Goal: Check status: Check status

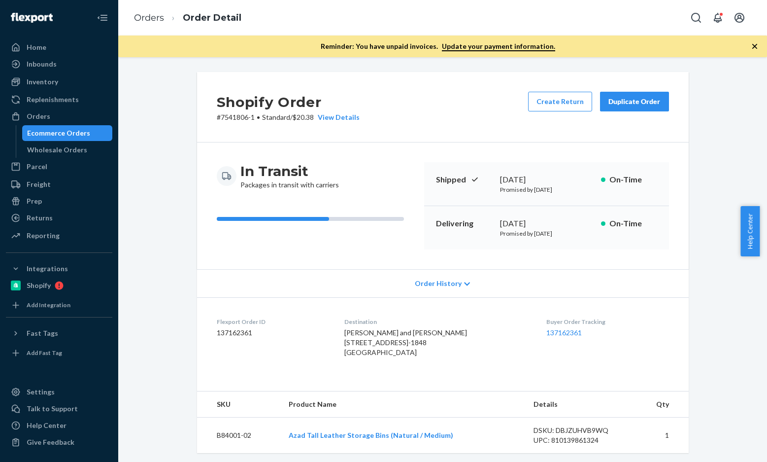
click at [146, 26] on ol "Orders Order Detail" at bounding box center [187, 17] width 123 height 29
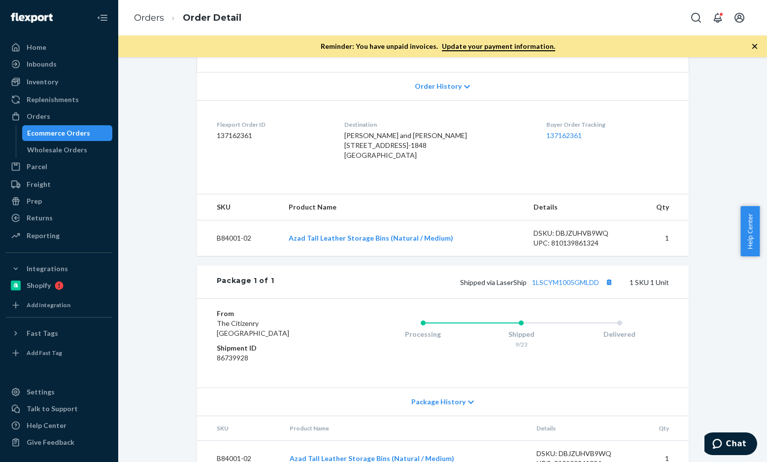
click at [164, 23] on li "Order Detail" at bounding box center [202, 17] width 77 height 13
click at [126, 17] on div "Orders Order Detail" at bounding box center [442, 17] width 649 height 35
click at [144, 18] on link "Orders" at bounding box center [149, 17] width 30 height 11
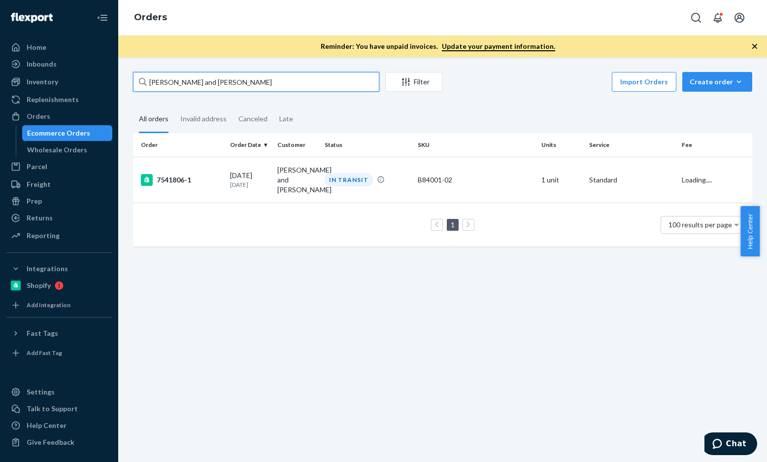
click at [237, 84] on input "[PERSON_NAME] and [PERSON_NAME]" at bounding box center [256, 82] width 246 height 20
paste input "137195774"
type input "137195774"
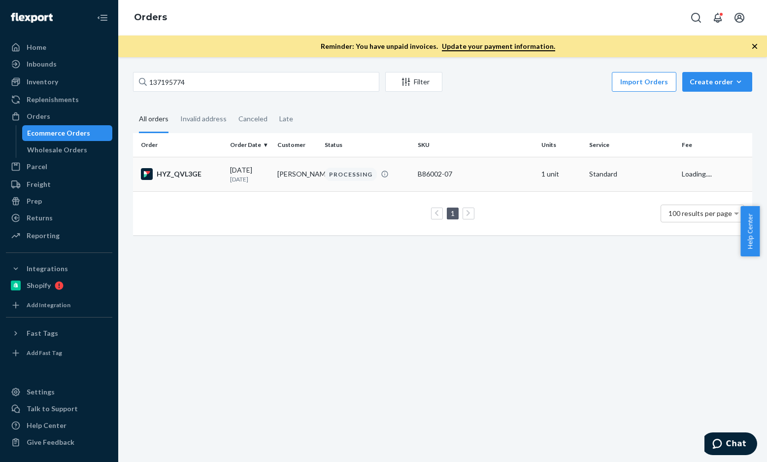
click at [175, 177] on div "HYZ_QVL3GE" at bounding box center [181, 174] width 81 height 12
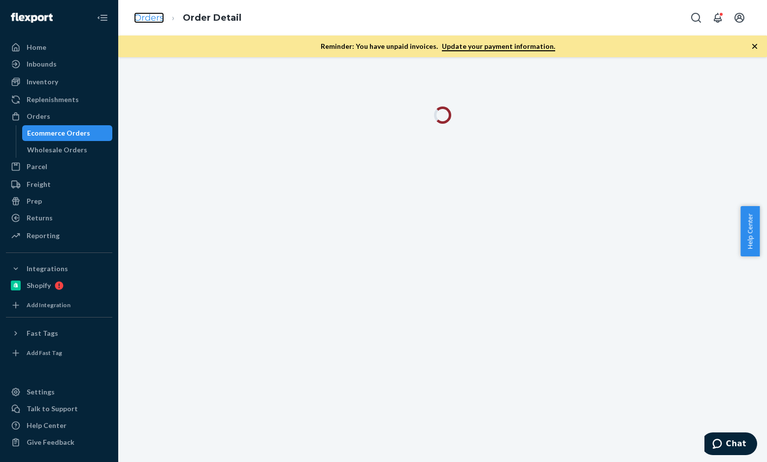
click at [156, 17] on link "Orders" at bounding box center [149, 17] width 30 height 11
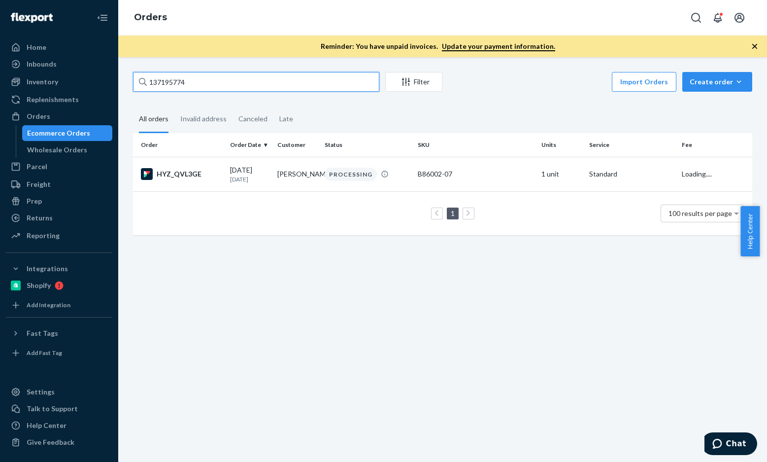
click at [229, 84] on input "137195774" at bounding box center [256, 82] width 246 height 20
paste input "[PERSON_NAME]"
type input "[PERSON_NAME]"
click at [178, 175] on div "S1XL-M12EL" at bounding box center [181, 174] width 81 height 12
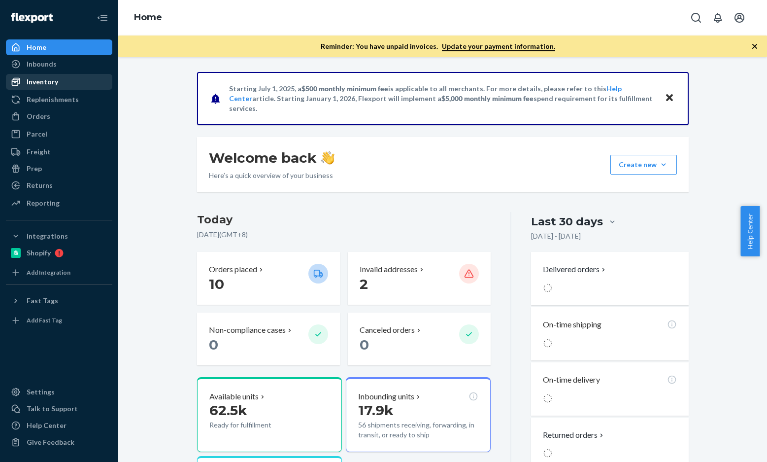
click at [65, 77] on div "Inventory" at bounding box center [59, 82] width 104 height 14
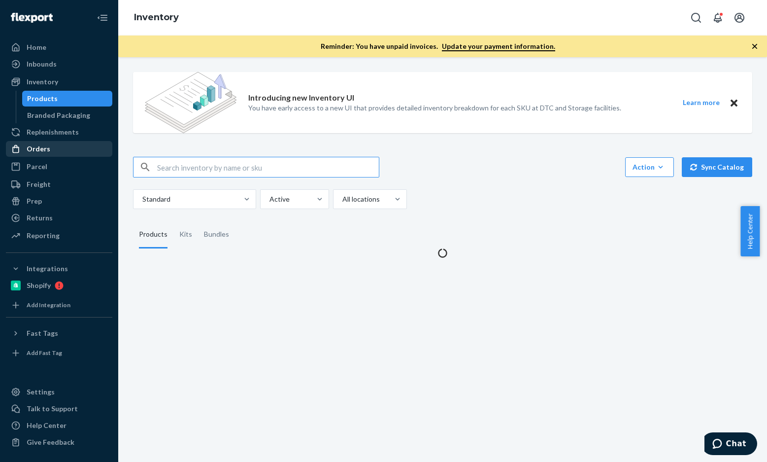
click at [51, 142] on div "Orders" at bounding box center [59, 149] width 104 height 14
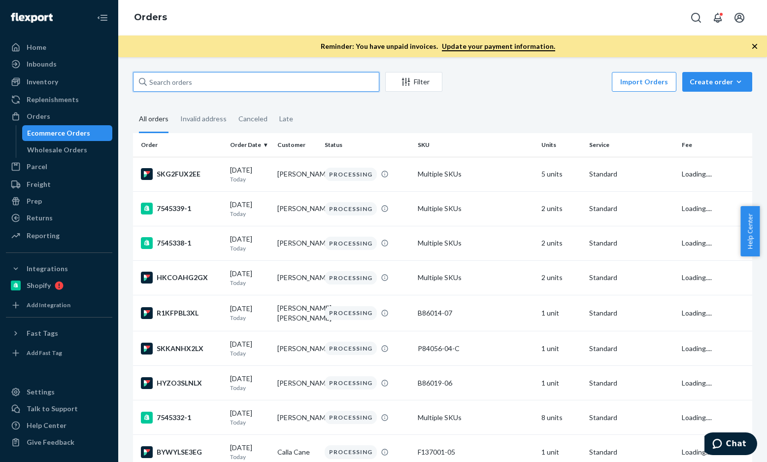
click at [262, 73] on input "text" at bounding box center [256, 82] width 246 height 20
paste input "[PERSON_NAME]"
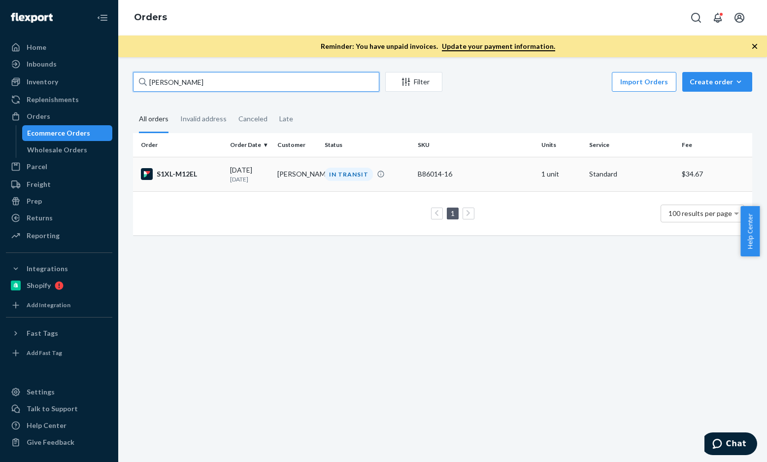
type input "[PERSON_NAME]"
click at [174, 174] on div "S1XL-M12EL" at bounding box center [181, 174] width 81 height 12
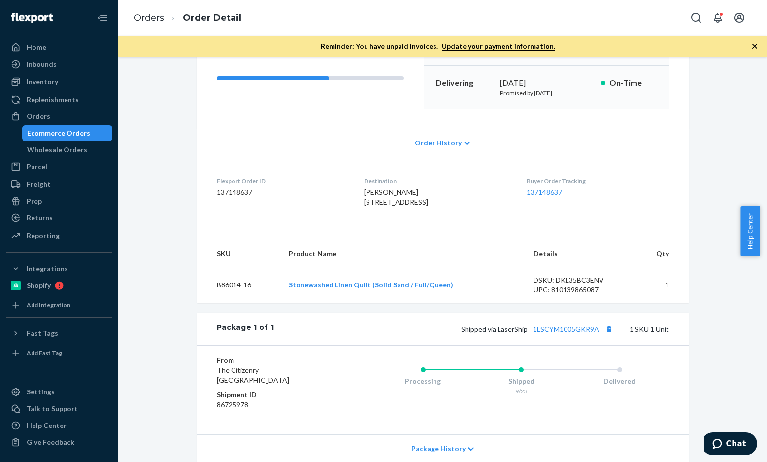
scroll to position [197, 0]
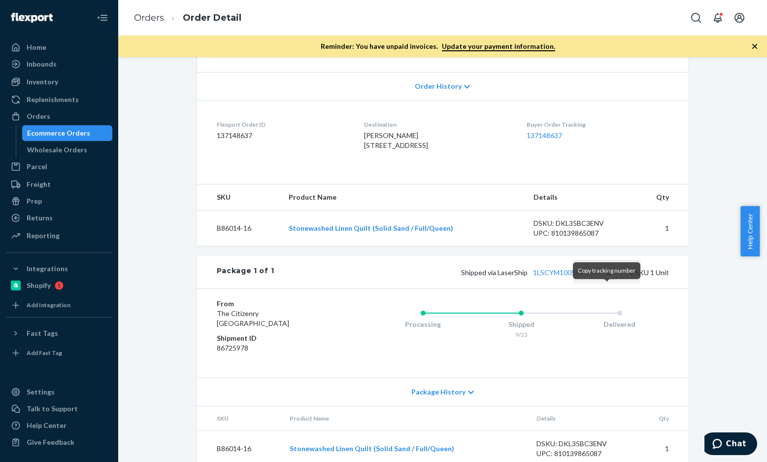
click at [606, 278] on button "Copy tracking number" at bounding box center [609, 272] width 13 height 13
click at [160, 15] on link "Orders" at bounding box center [149, 17] width 30 height 11
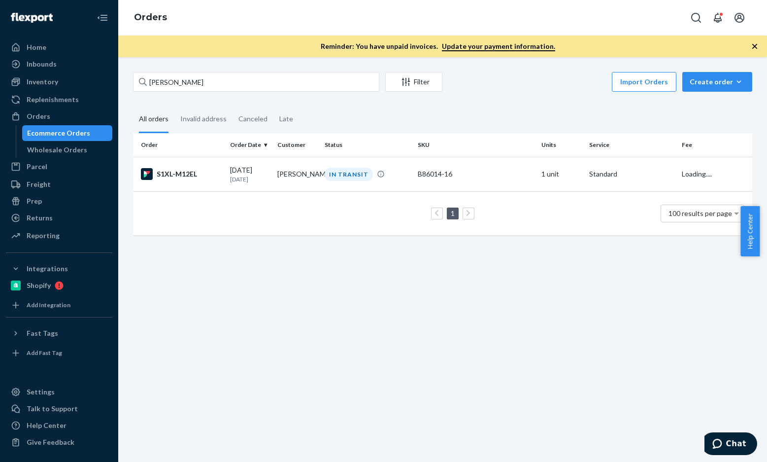
click at [243, 71] on div "[PERSON_NAME] Filter Import Orders Create order Ecommerce order Removal order A…" at bounding box center [442, 259] width 649 height 405
click at [243, 78] on input "[PERSON_NAME]" at bounding box center [256, 82] width 246 height 20
paste input "[PERSON_NAME]"
type input "[PERSON_NAME]"
click at [172, 167] on td "S187H7K2EL" at bounding box center [179, 174] width 93 height 34
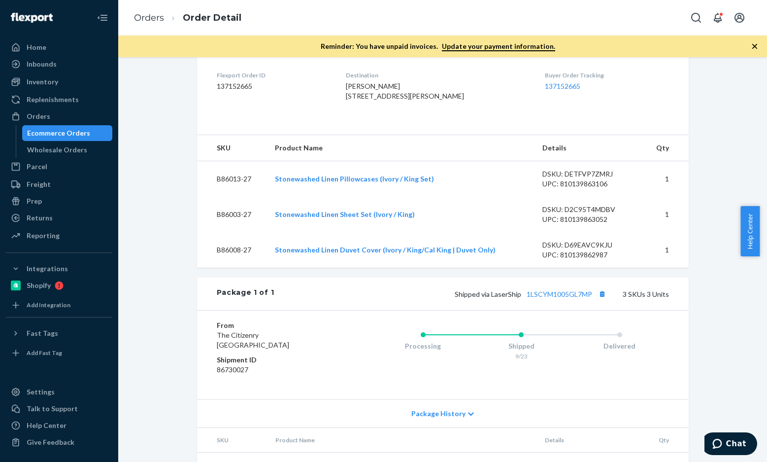
scroll to position [375, 0]
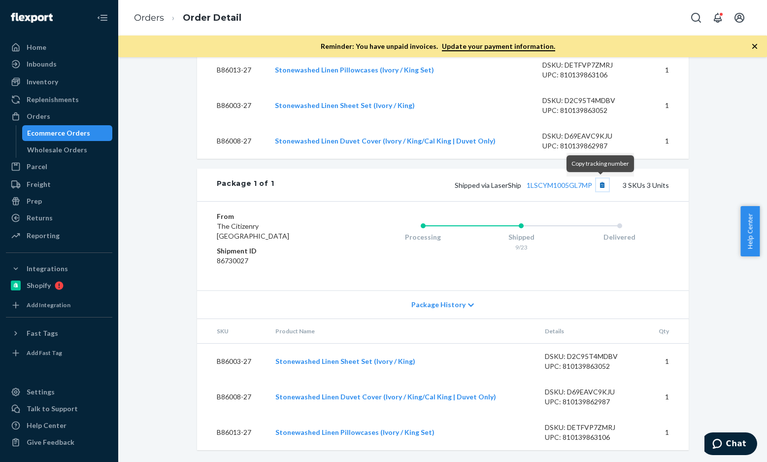
click at [604, 185] on button "Copy tracking number" at bounding box center [602, 184] width 13 height 13
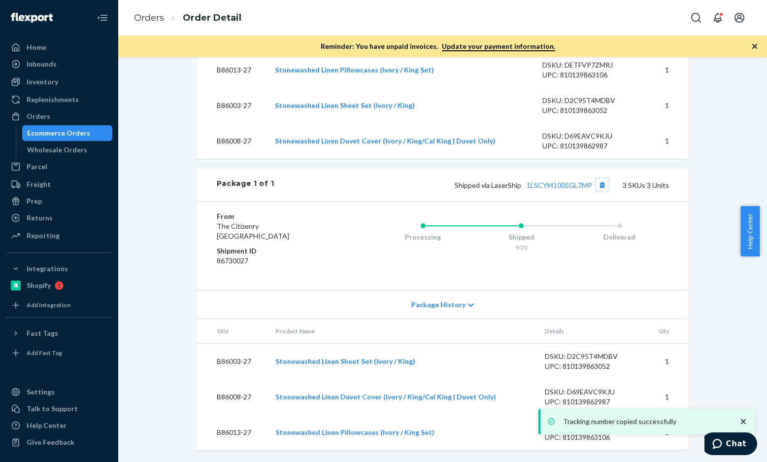
scroll to position [326, 0]
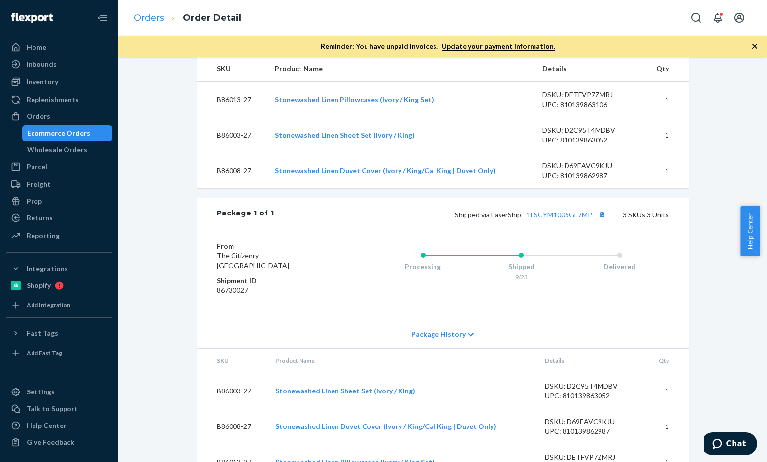
drag, startPoint x: 157, startPoint y: 11, endPoint x: 160, endPoint y: 18, distance: 8.0
click at [157, 11] on ol "Orders Order Detail" at bounding box center [187, 17] width 123 height 29
click at [160, 18] on link "Orders" at bounding box center [149, 17] width 30 height 11
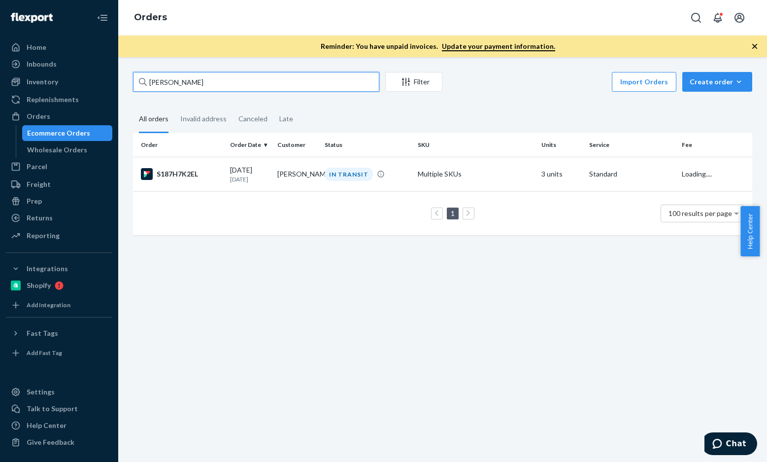
click at [224, 87] on input "[PERSON_NAME]" at bounding box center [256, 82] width 246 height 20
paste input "[PERSON_NAME]"
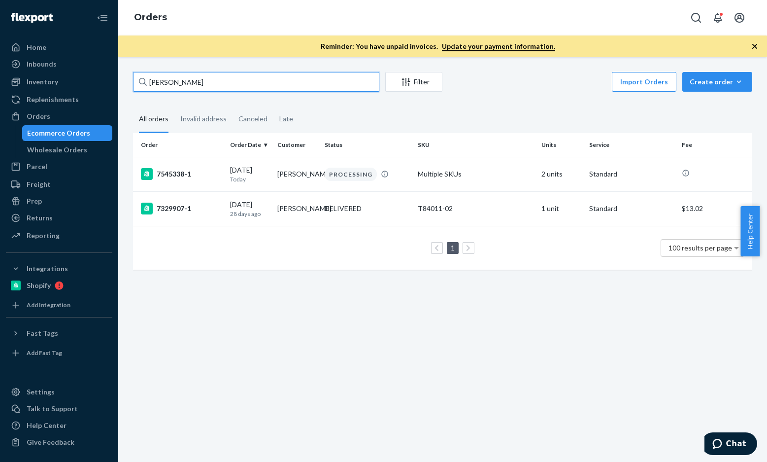
click at [203, 86] on input "[PERSON_NAME]" at bounding box center [256, 82] width 246 height 20
paste input "[PERSON_NAME]"
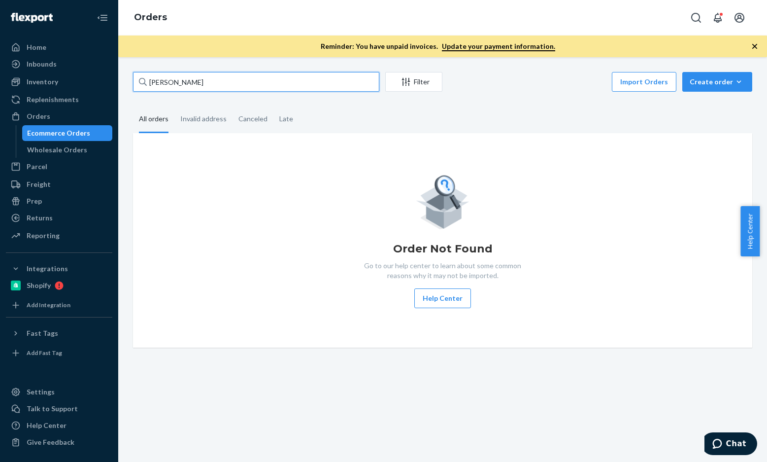
click at [239, 79] on input "[PERSON_NAME]" at bounding box center [256, 82] width 246 height 20
paste input "[PERSON_NAME]"
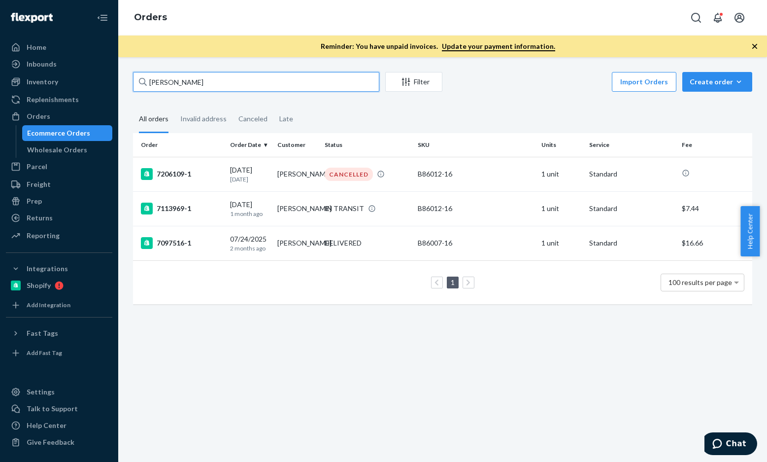
paste input "[PERSON_NAME]"
type input "[PERSON_NAME]"
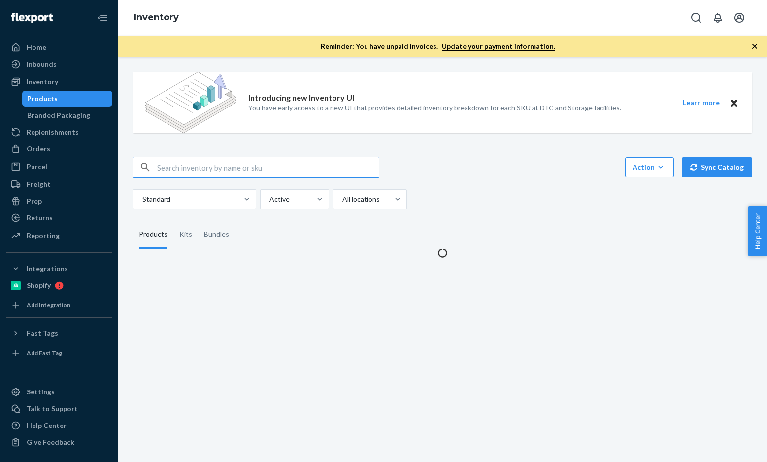
click at [248, 162] on input "text" at bounding box center [268, 167] width 222 height 20
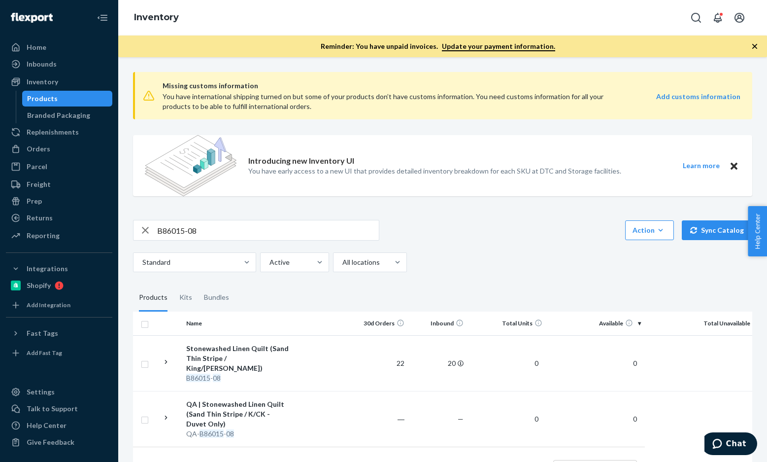
click at [210, 224] on input "B86015-08" at bounding box center [268, 230] width 222 height 20
paste input "66004-02"
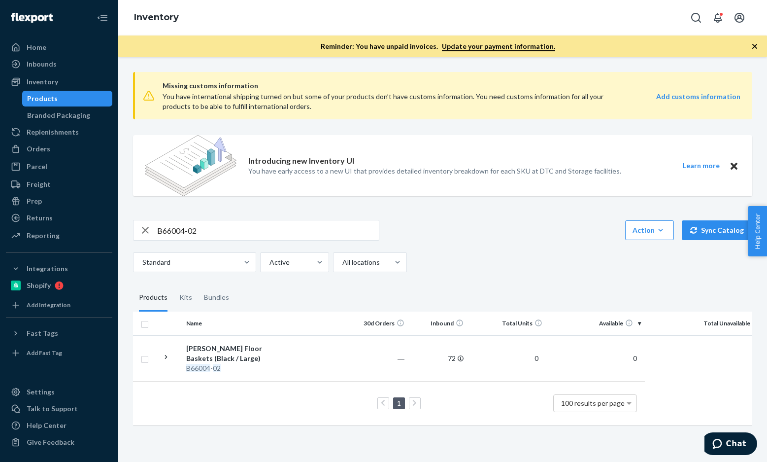
click at [208, 221] on div "Missing customs information You have international shipping turned on but some …" at bounding box center [443, 249] width 634 height 371
click at [209, 224] on input "B66004-02" at bounding box center [268, 230] width 222 height 20
paste input "F137001"
click at [217, 232] on input "F137001-02" at bounding box center [268, 230] width 222 height 20
paste input "T58041-01"
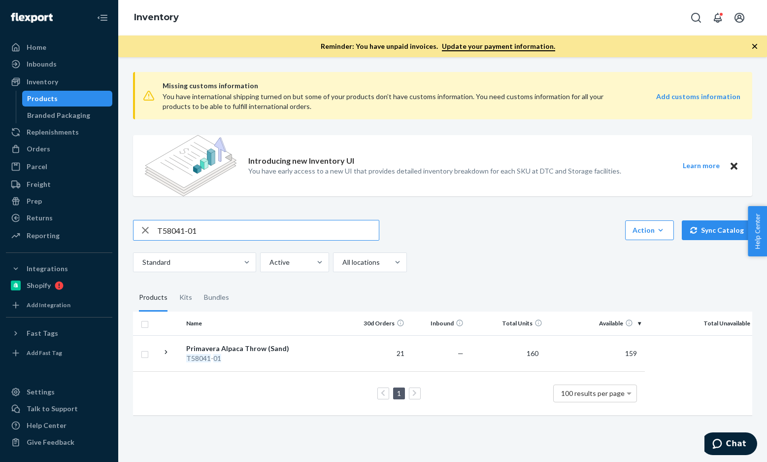
click at [239, 231] on input "T58041-01" at bounding box center [268, 230] width 222 height 20
paste input "B86012-16"
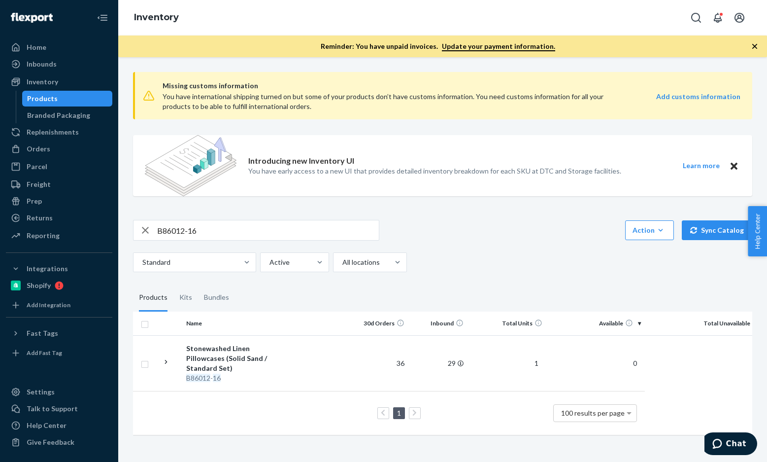
click at [217, 237] on input "B86012-16" at bounding box center [268, 230] width 222 height 20
paste input "3-08"
type input "B86013-08"
